Goal: Transaction & Acquisition: Purchase product/service

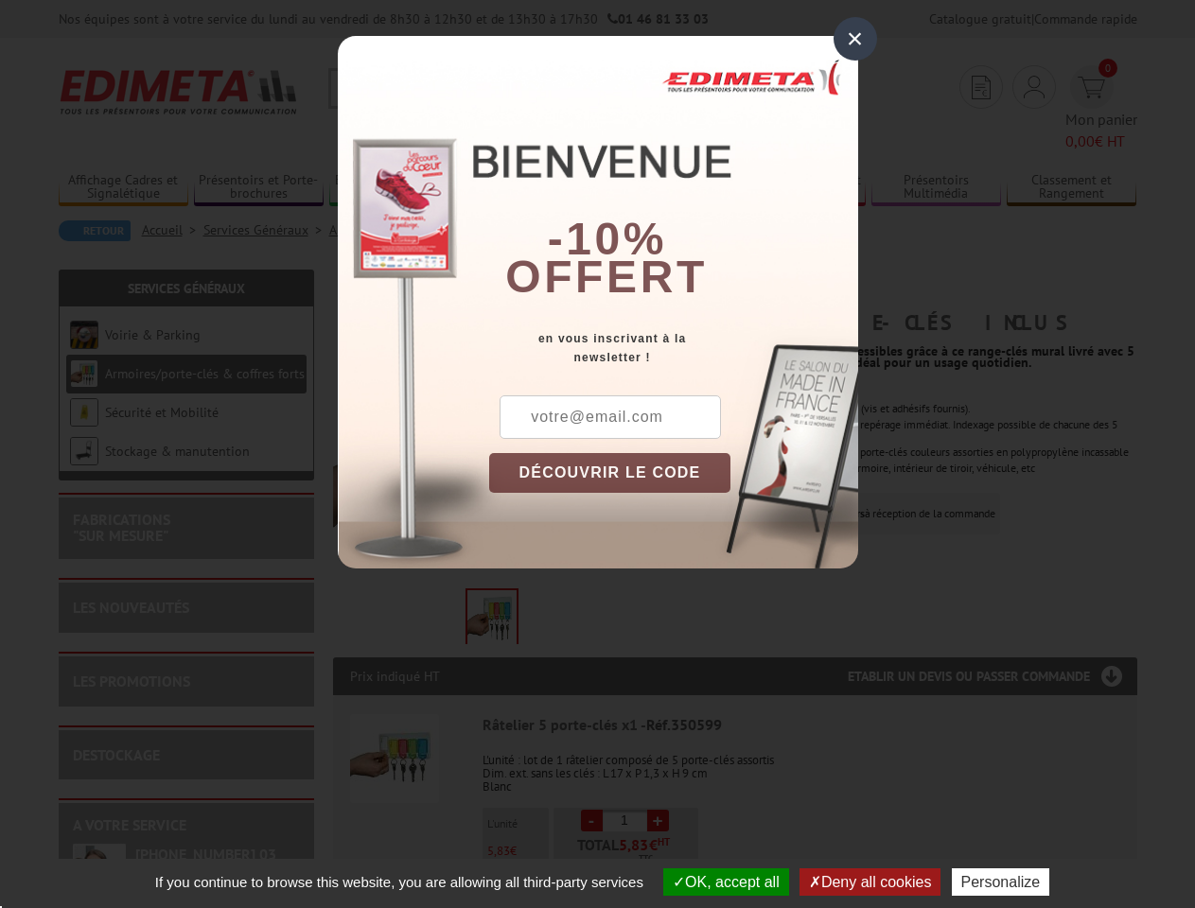
click at [855, 39] on div "×" at bounding box center [856, 39] width 44 height 44
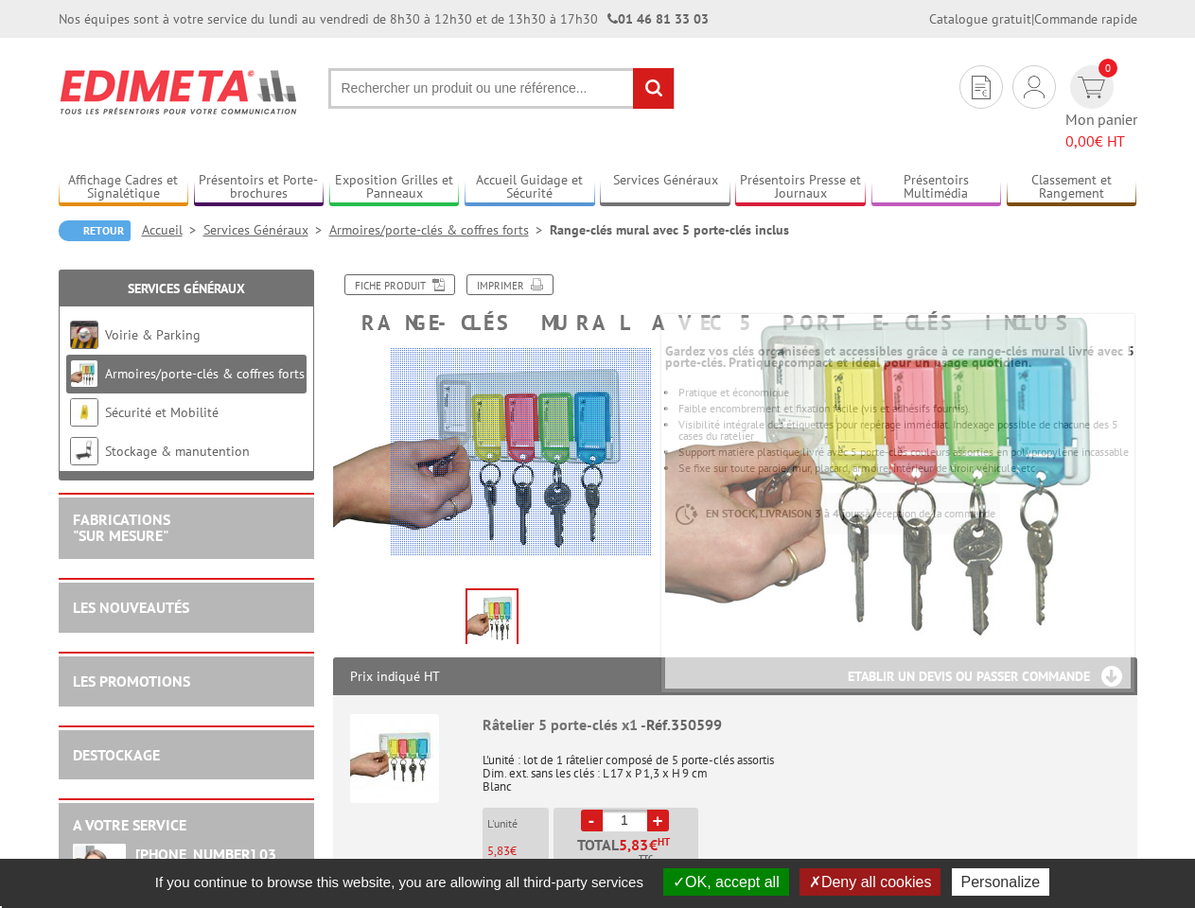
click at [724, 882] on button "OK, accept all" at bounding box center [726, 882] width 126 height 27
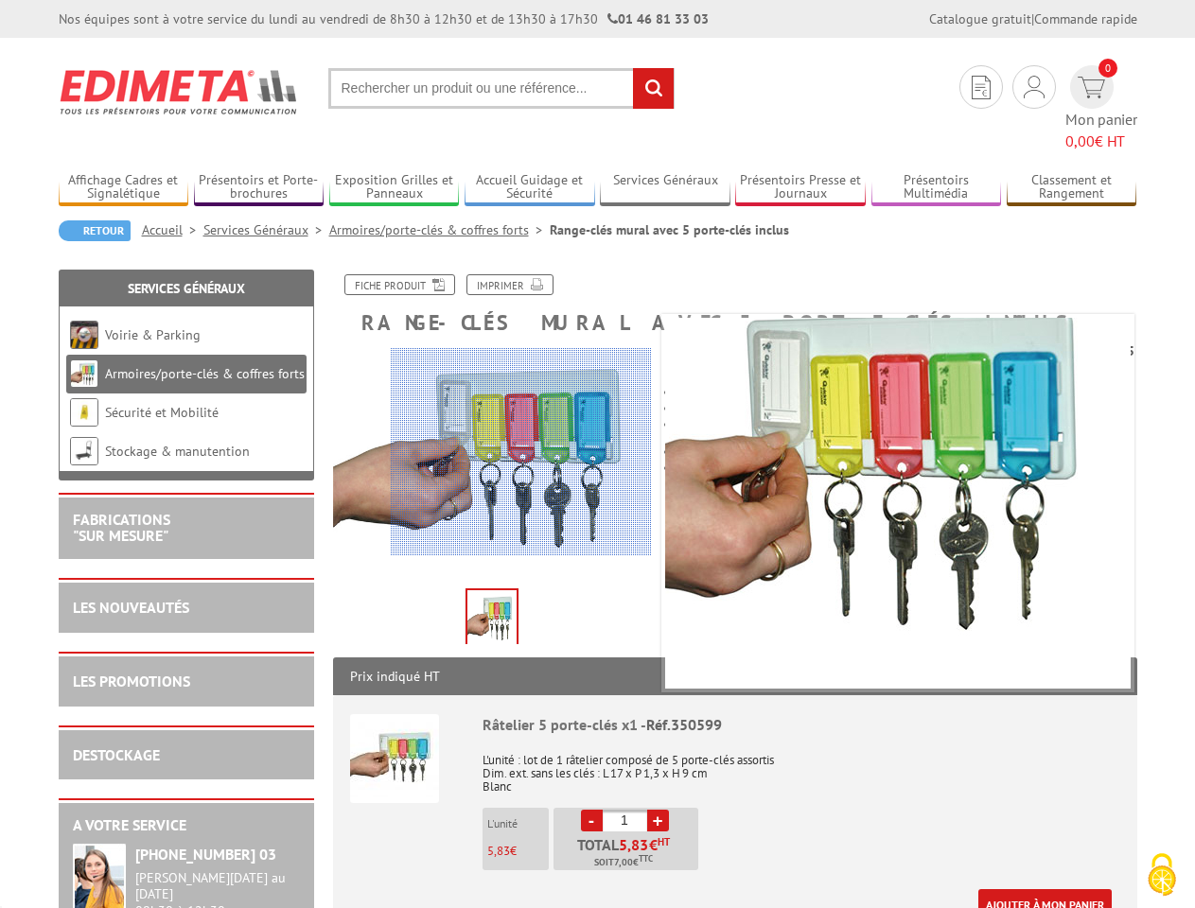
click at [872, 889] on div "Ajouter à mon panier" at bounding box center [797, 904] width 629 height 31
click at [1005, 889] on link "Ajouter à mon panier" at bounding box center [1044, 904] width 133 height 31
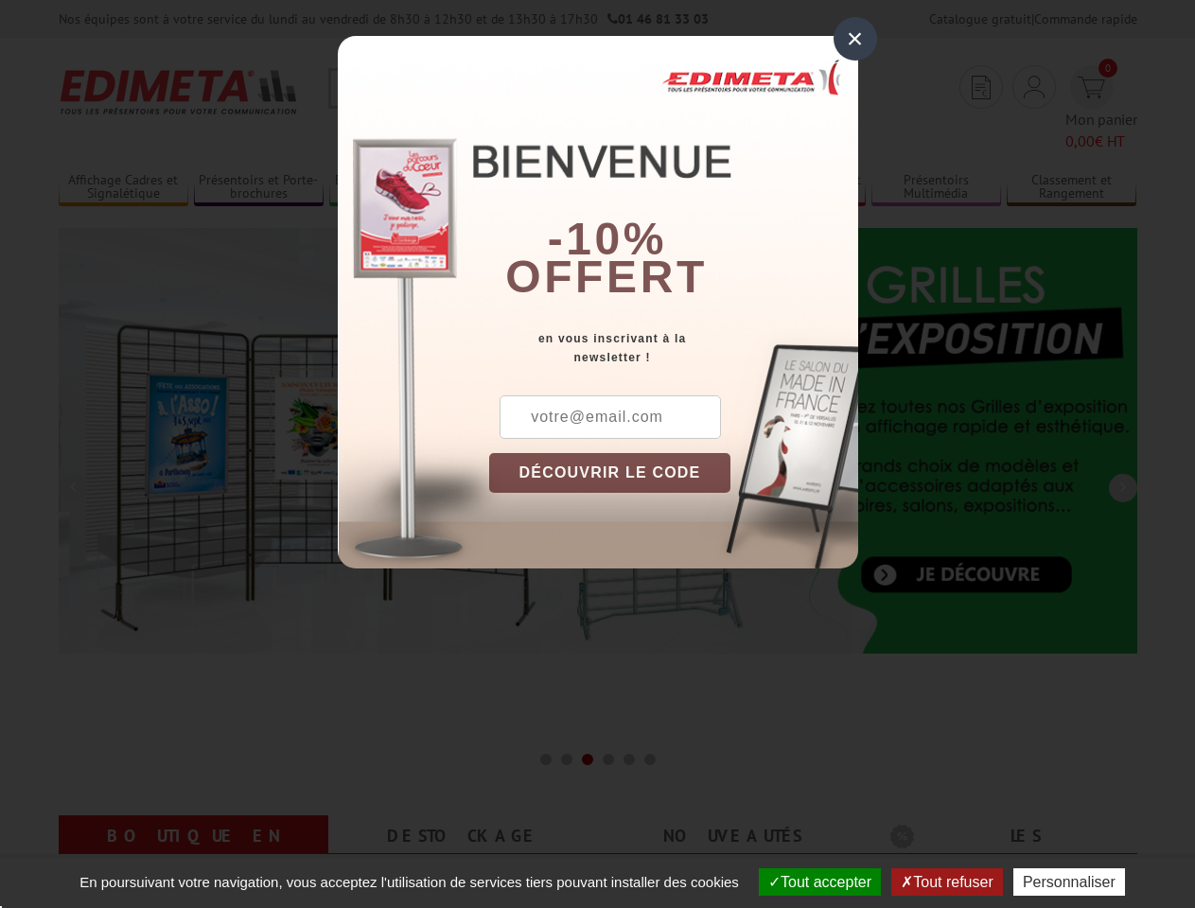
click at [855, 39] on div "×" at bounding box center [856, 39] width 44 height 44
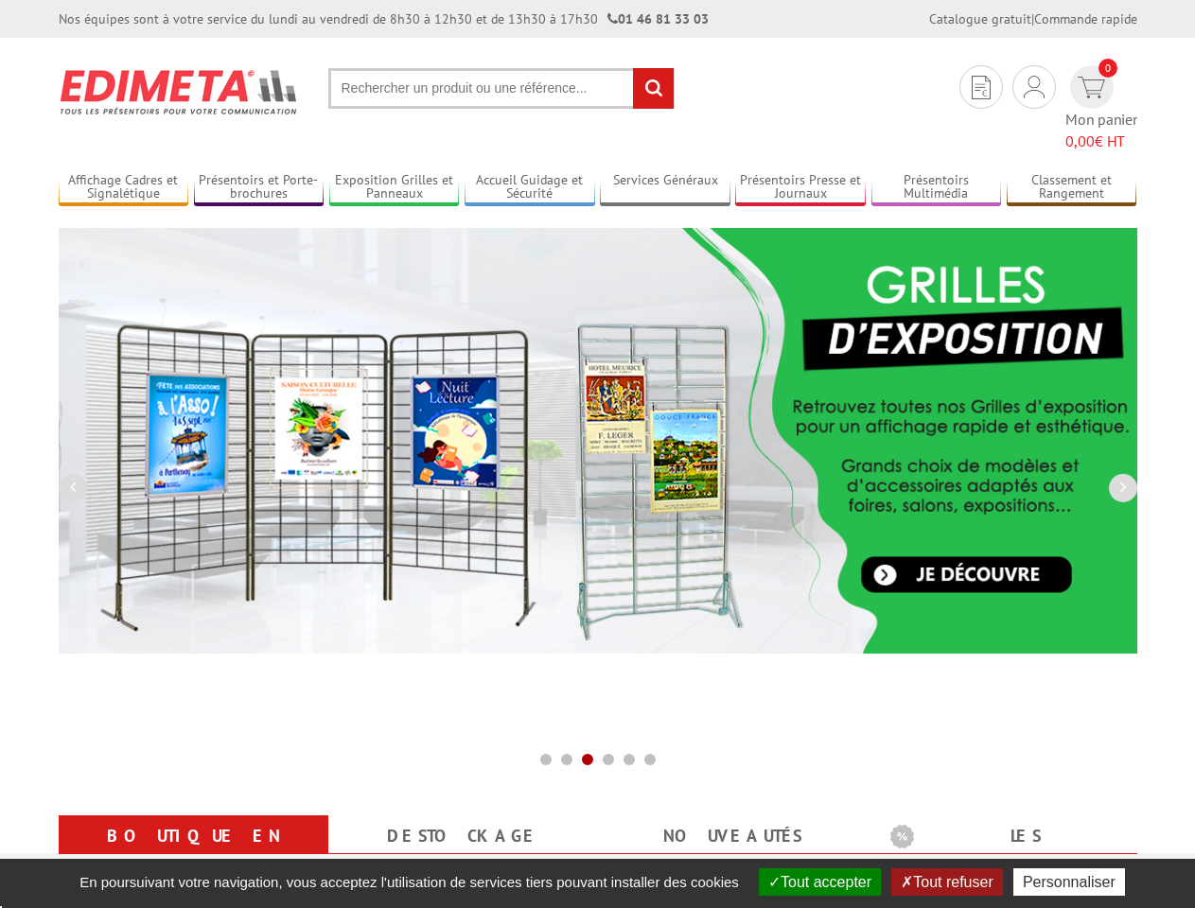
click at [610, 473] on img at bounding box center [598, 441] width 1079 height 426
click at [818, 882] on button "Tout accepter" at bounding box center [820, 882] width 122 height 27
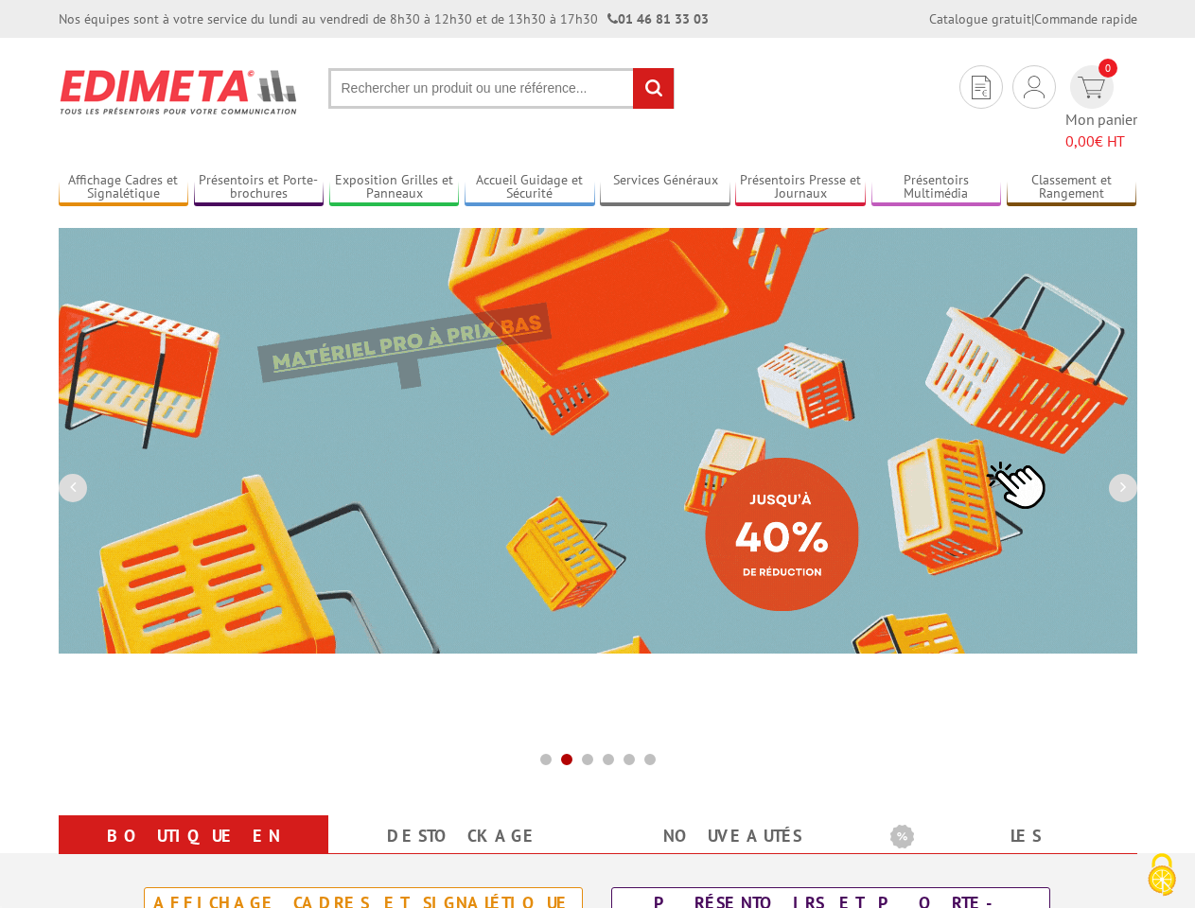
click at [949, 893] on div "Présentoirs et Porte-brochures" at bounding box center [831, 914] width 428 height 42
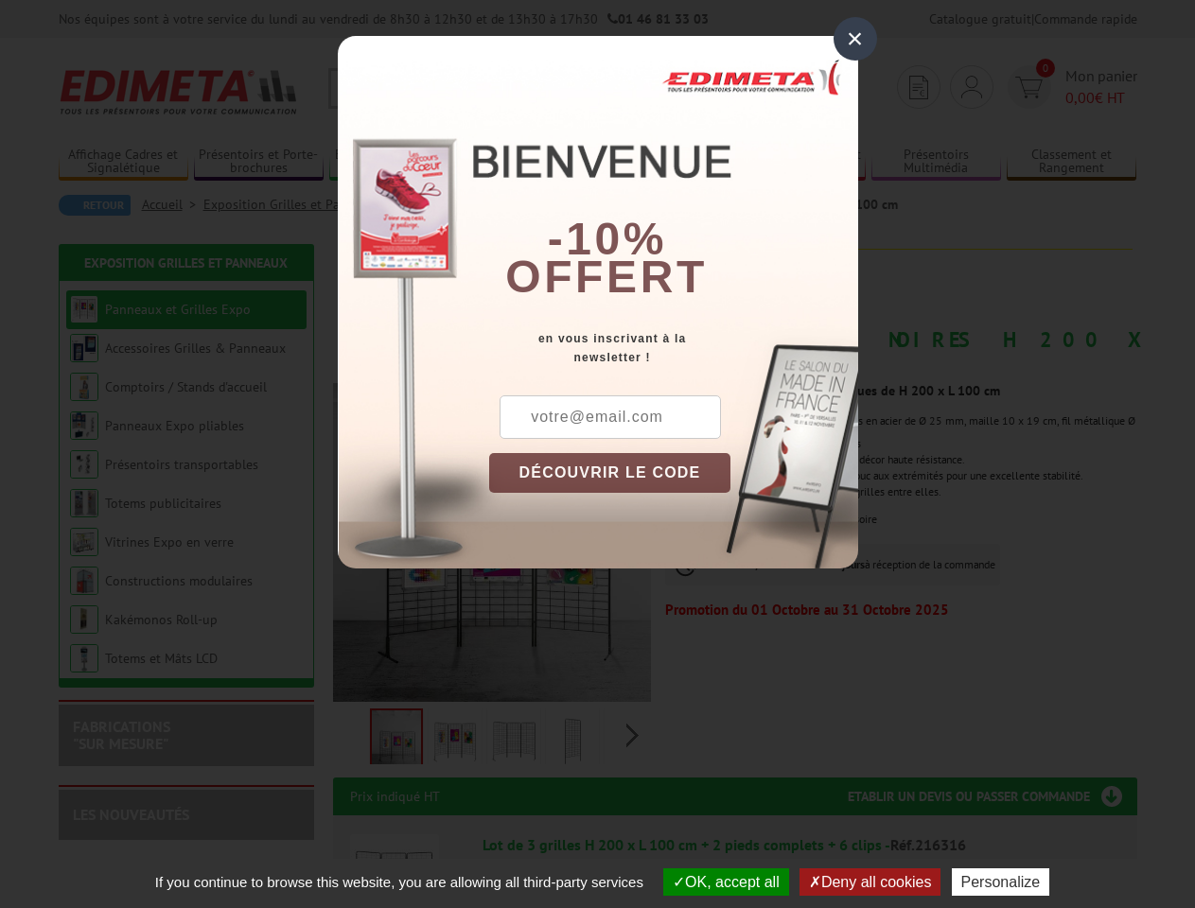
click at [855, 39] on div "×" at bounding box center [856, 39] width 44 height 44
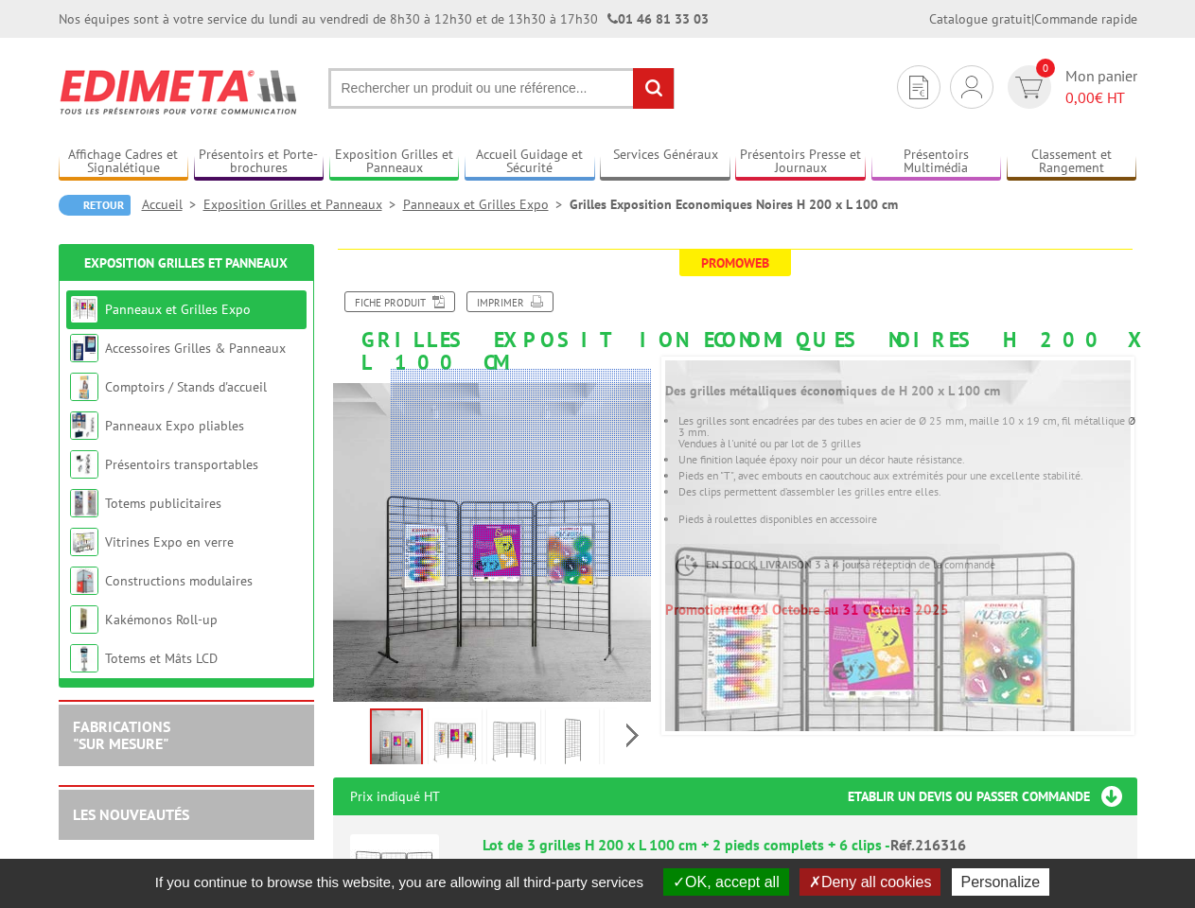
click at [724, 882] on button "OK, accept all" at bounding box center [726, 882] width 126 height 27
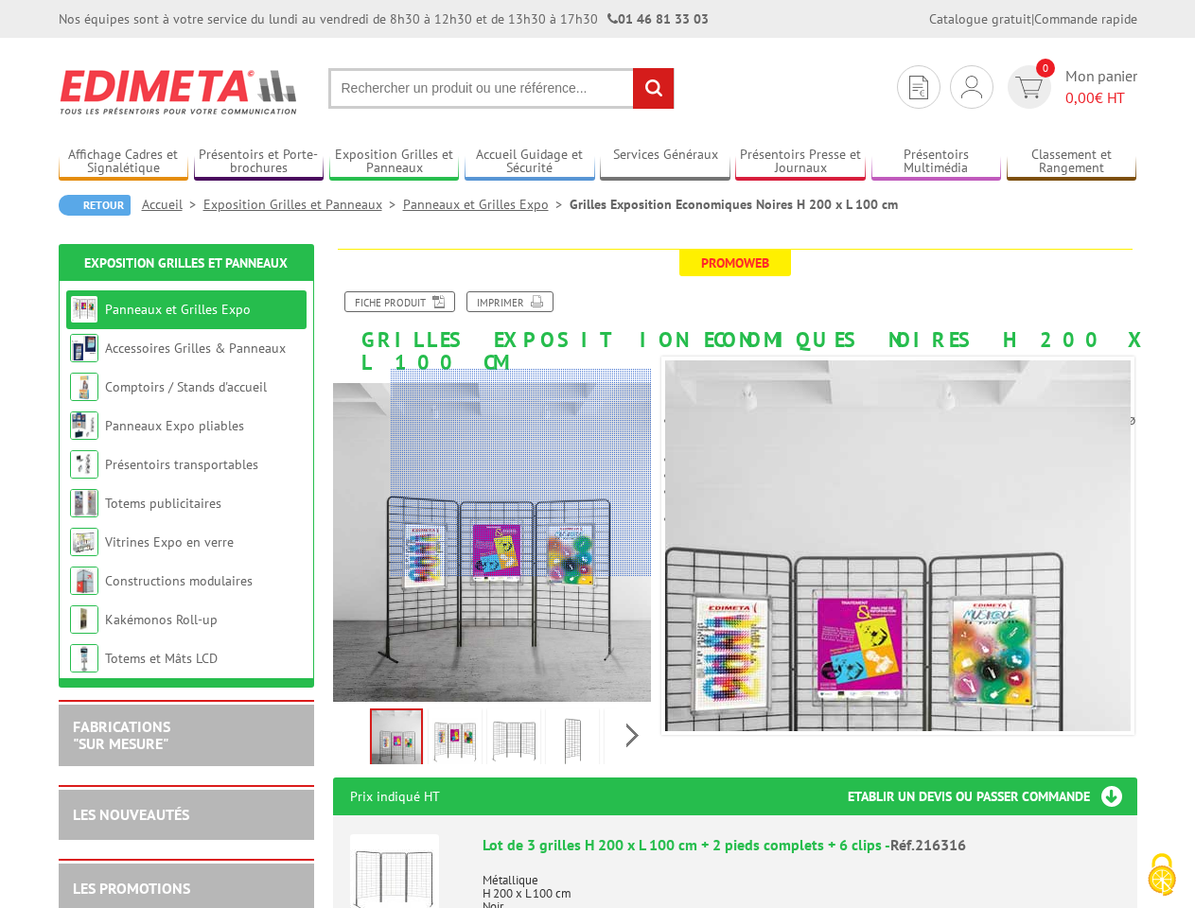
click at [872, 882] on p "Métallique H 200 x L 100 cm Noir" at bounding box center [802, 887] width 638 height 53
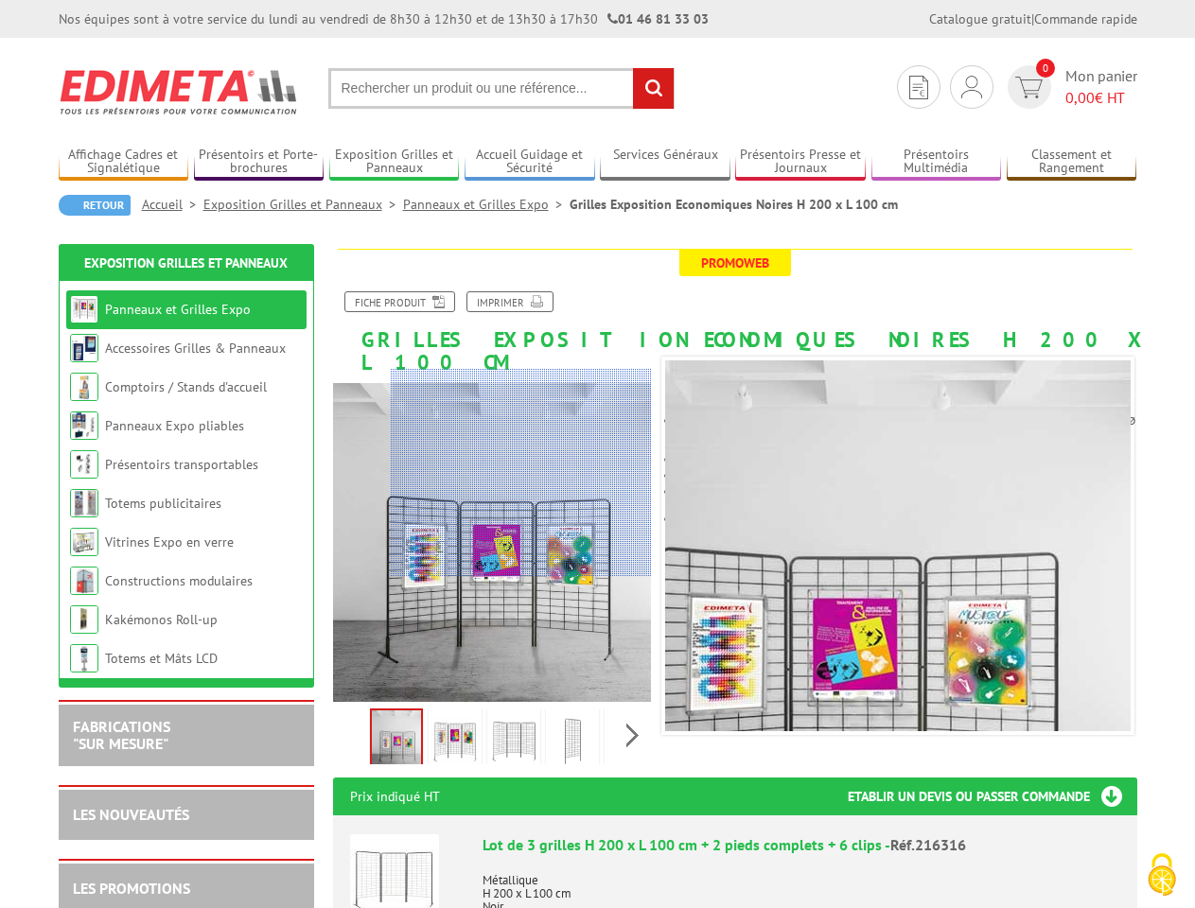
click at [1005, 882] on p "Métallique H 200 x L 100 cm Noir" at bounding box center [802, 887] width 638 height 53
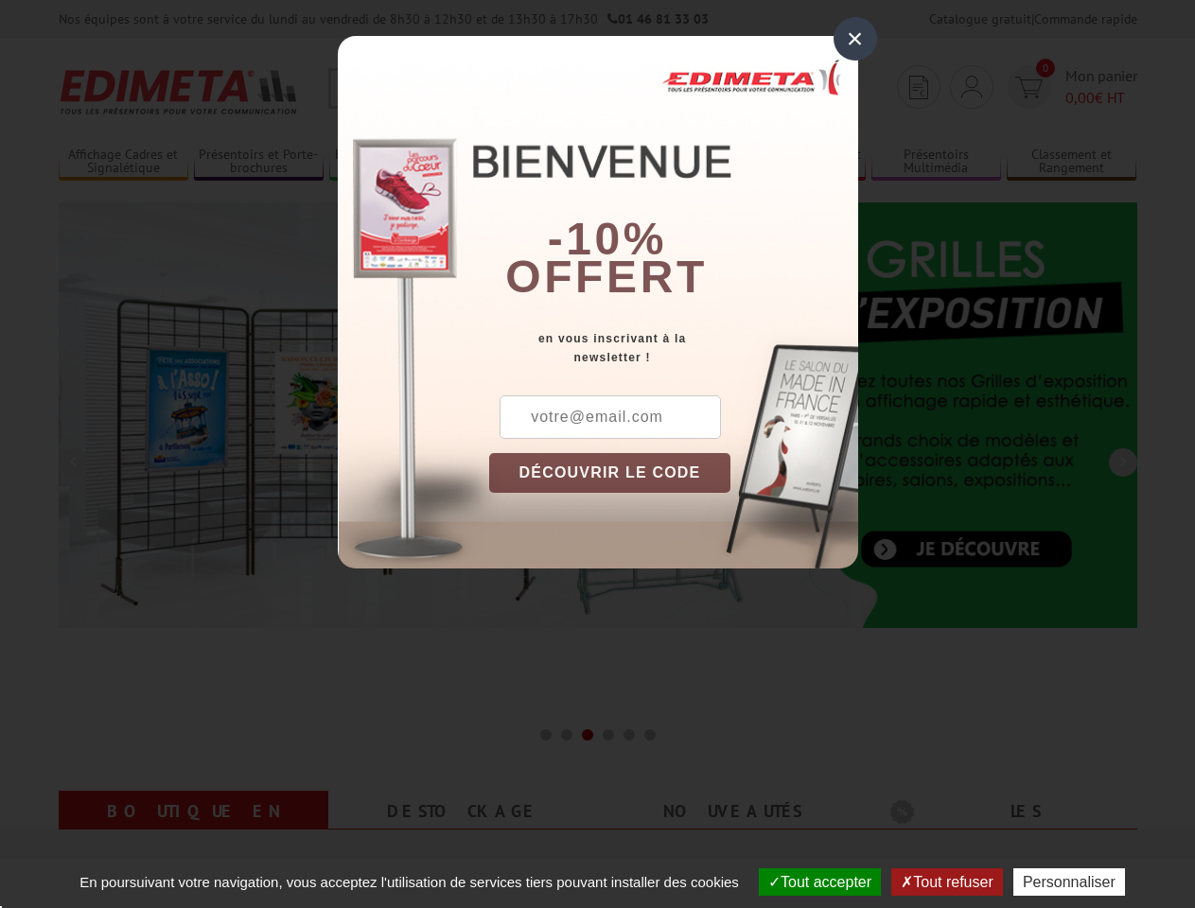
click at [855, 39] on div "×" at bounding box center [856, 39] width 44 height 44
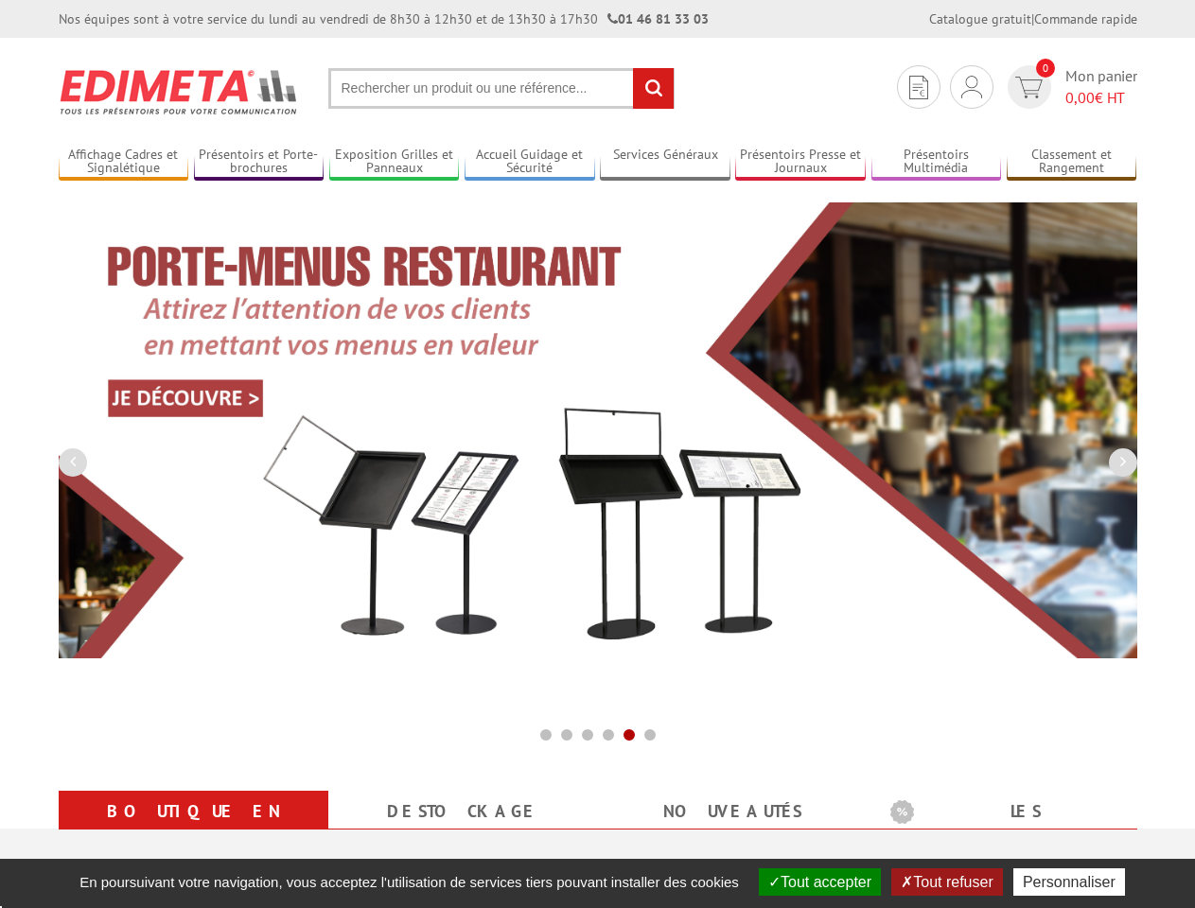
click at [818, 882] on button "Tout accepter" at bounding box center [820, 882] width 122 height 27
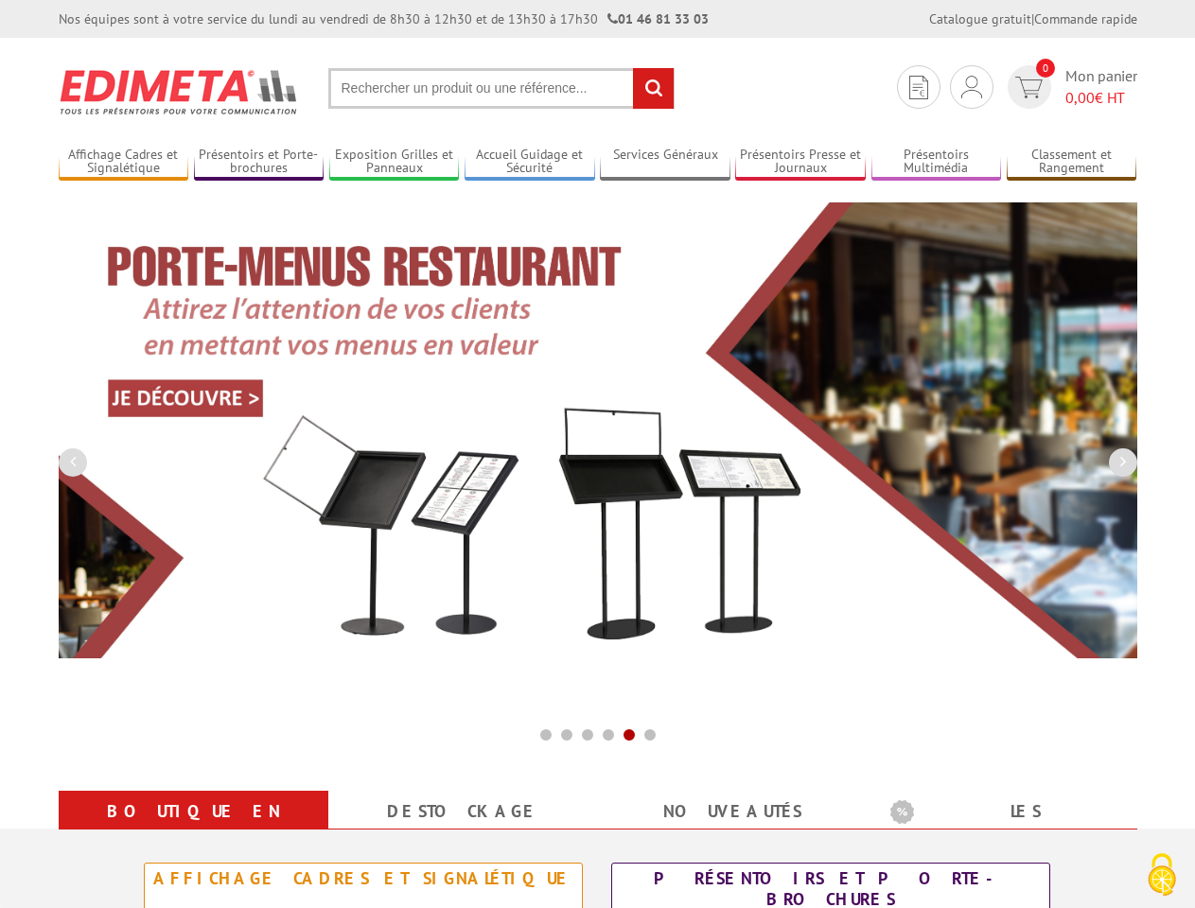
click at [949, 882] on div "Présentoirs et Porte-brochures" at bounding box center [831, 890] width 428 height 42
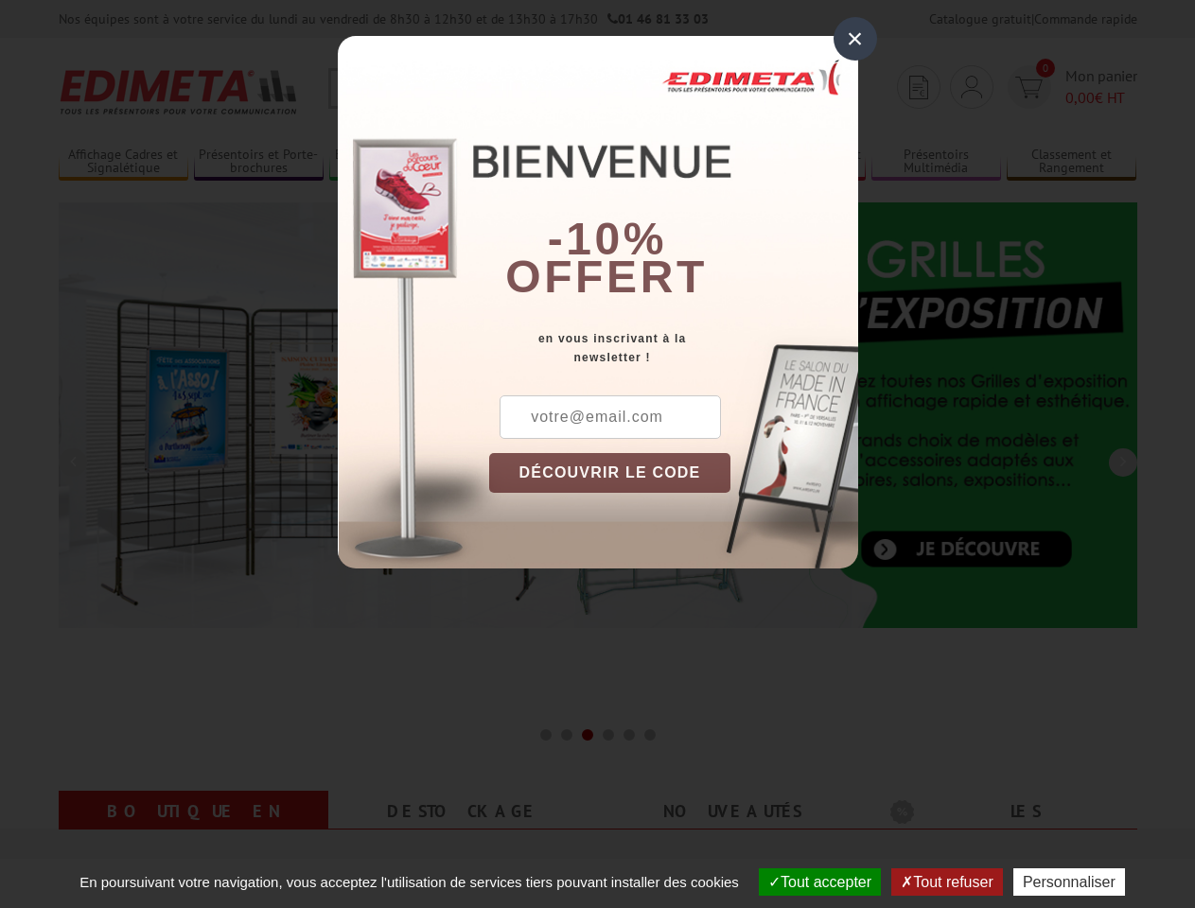
click at [855, 39] on div "×" at bounding box center [856, 39] width 44 height 44
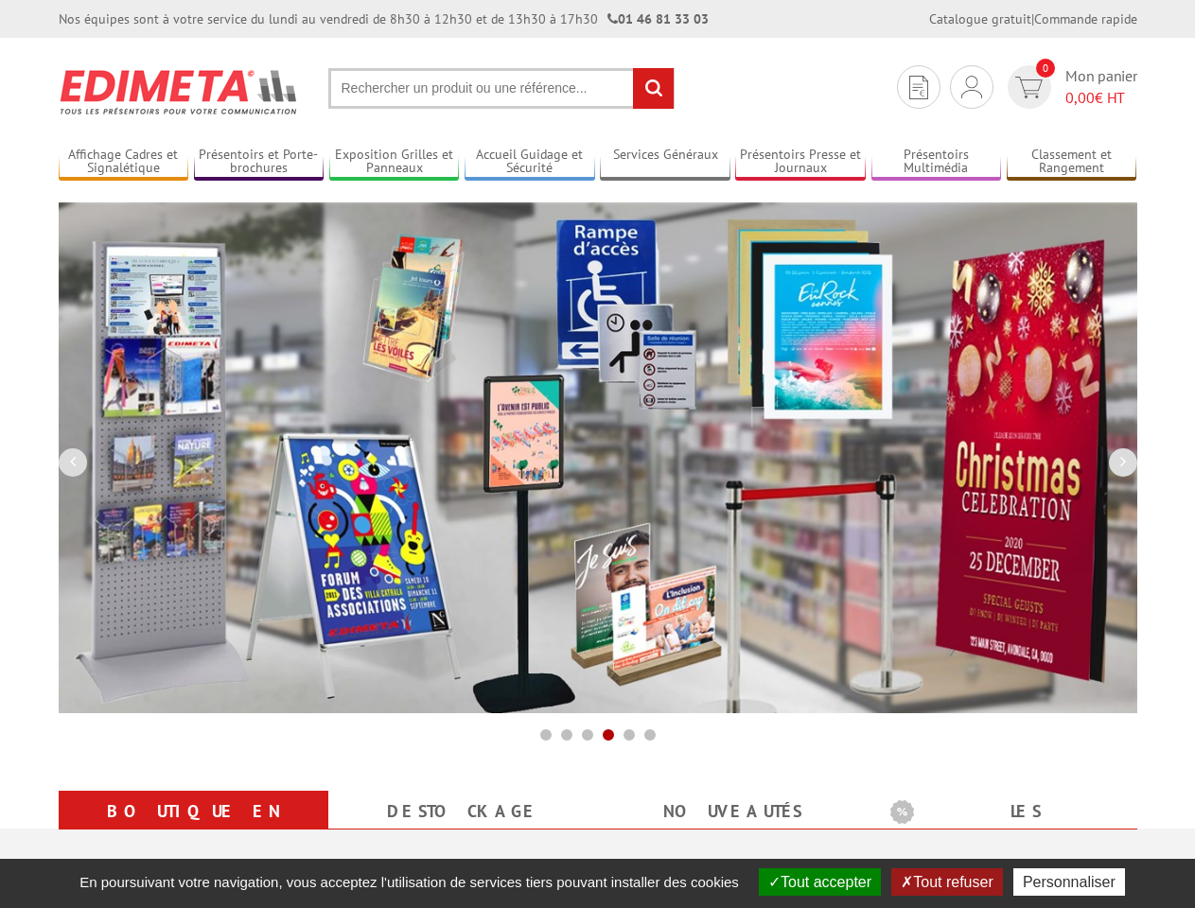
click at [818, 882] on button "Tout accepter" at bounding box center [820, 882] width 122 height 27
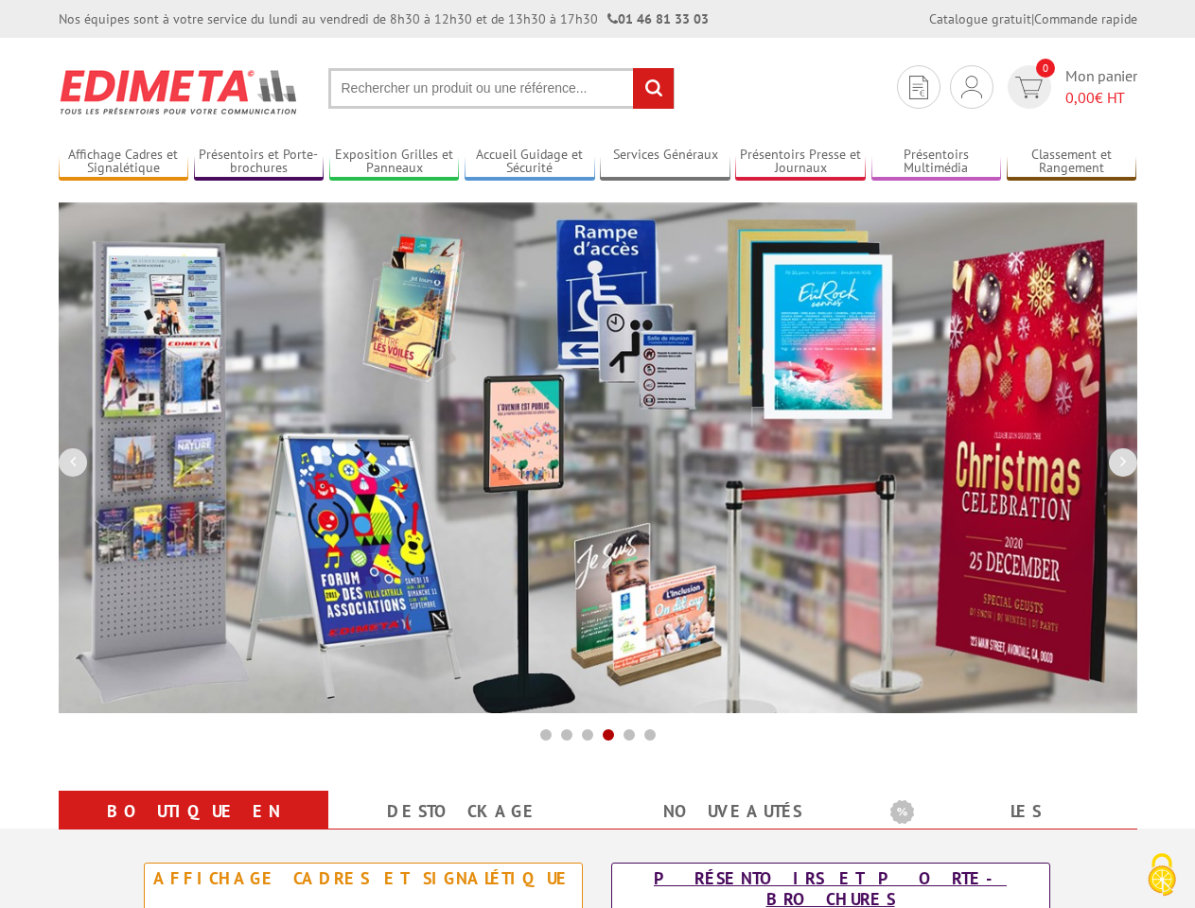
click at [949, 882] on div "Présentoirs et Porte-brochures" at bounding box center [831, 890] width 428 height 42
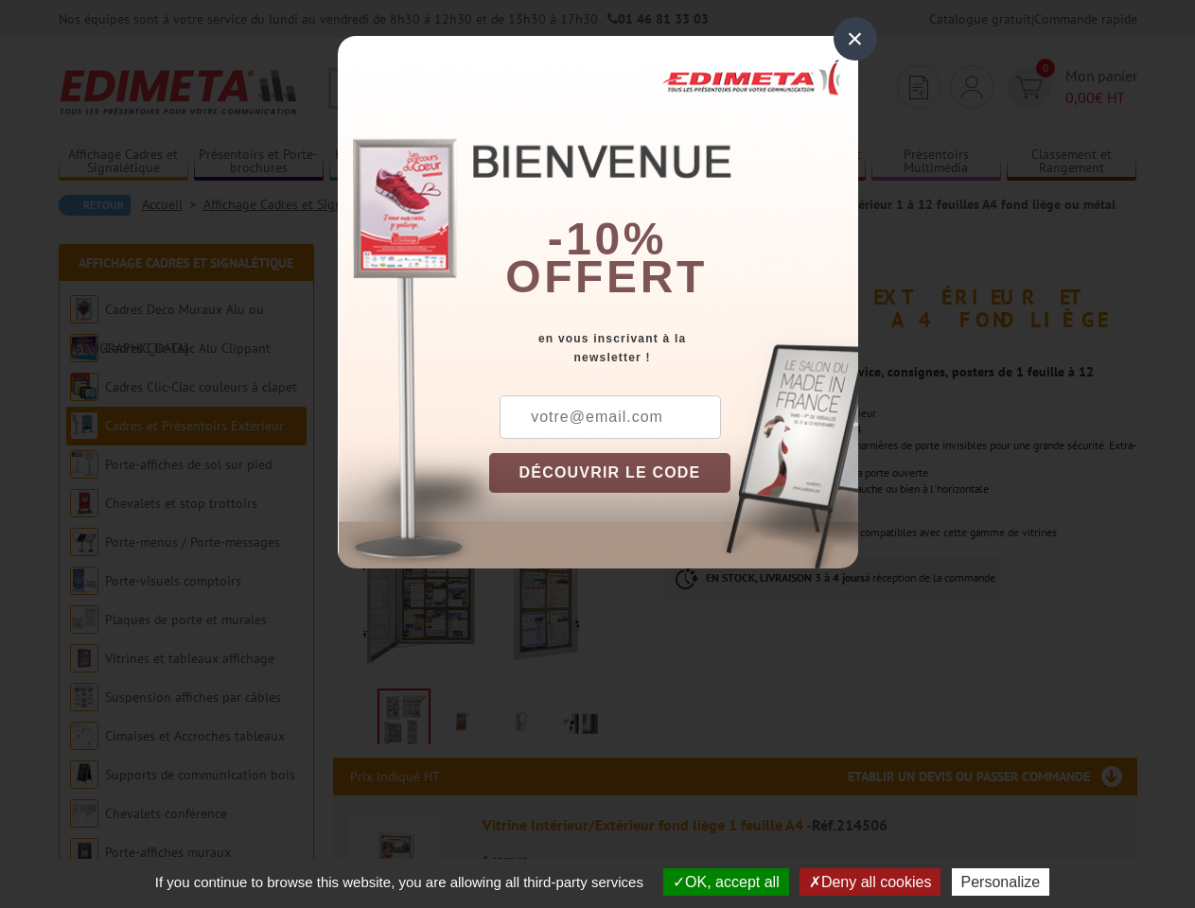
click at [855, 39] on div "×" at bounding box center [856, 39] width 44 height 44
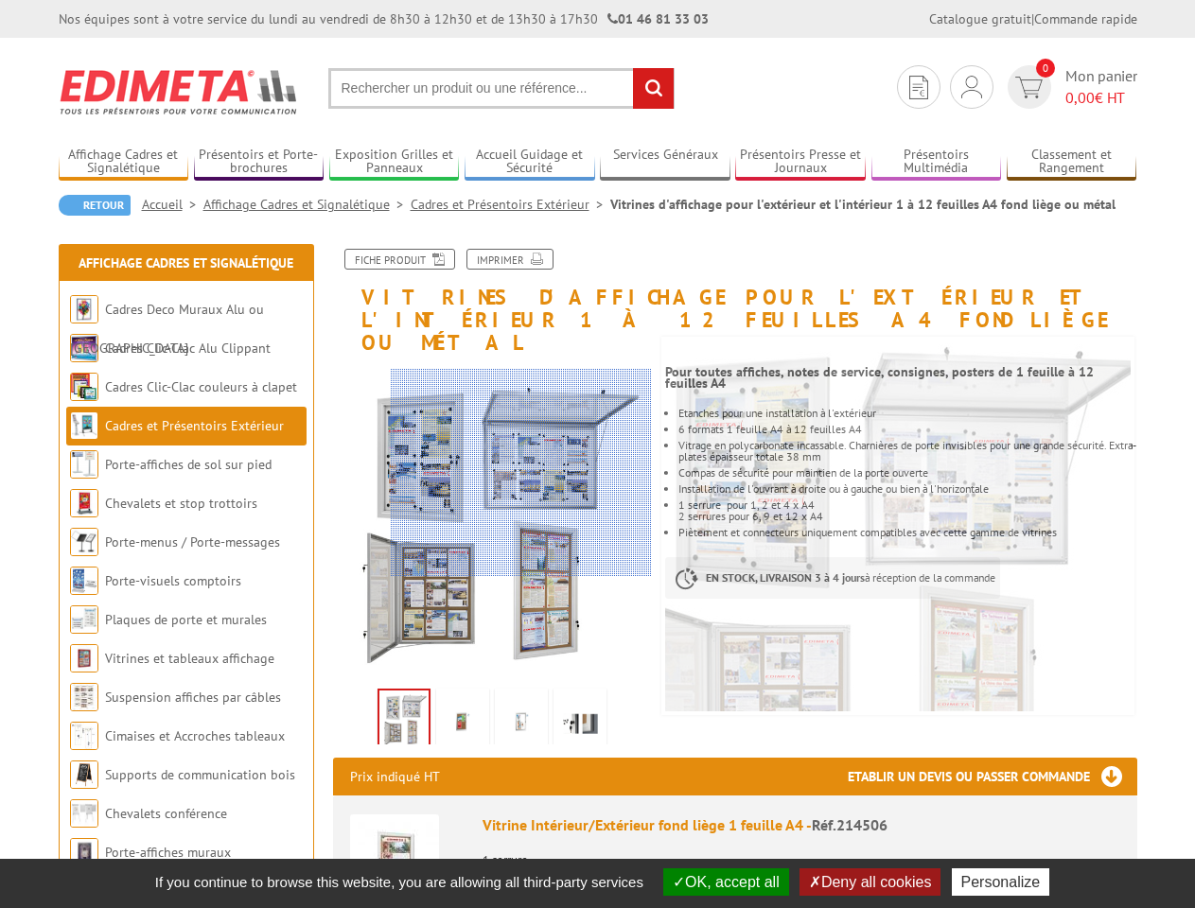
click at [724, 882] on button "OK, accept all" at bounding box center [726, 882] width 126 height 27
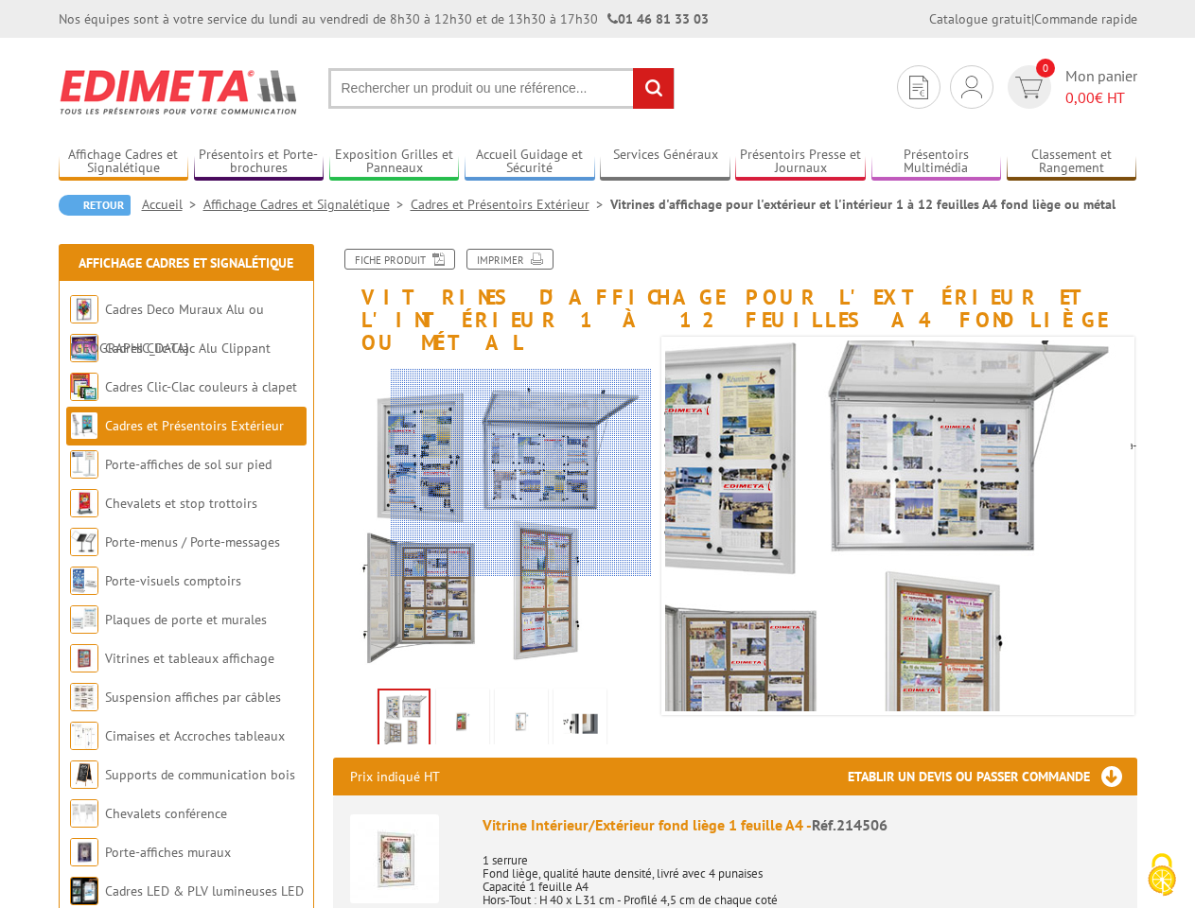
click at [872, 882] on p "1 serrure Fond liège, qualité haute densité, livré avec 4 punaises Capacité 1 f…" at bounding box center [802, 880] width 638 height 79
click at [1005, 882] on p "1 serrure Fond liège, qualité haute densité, livré avec 4 punaises Capacité 1 f…" at bounding box center [802, 880] width 638 height 79
